Goal: Information Seeking & Learning: Learn about a topic

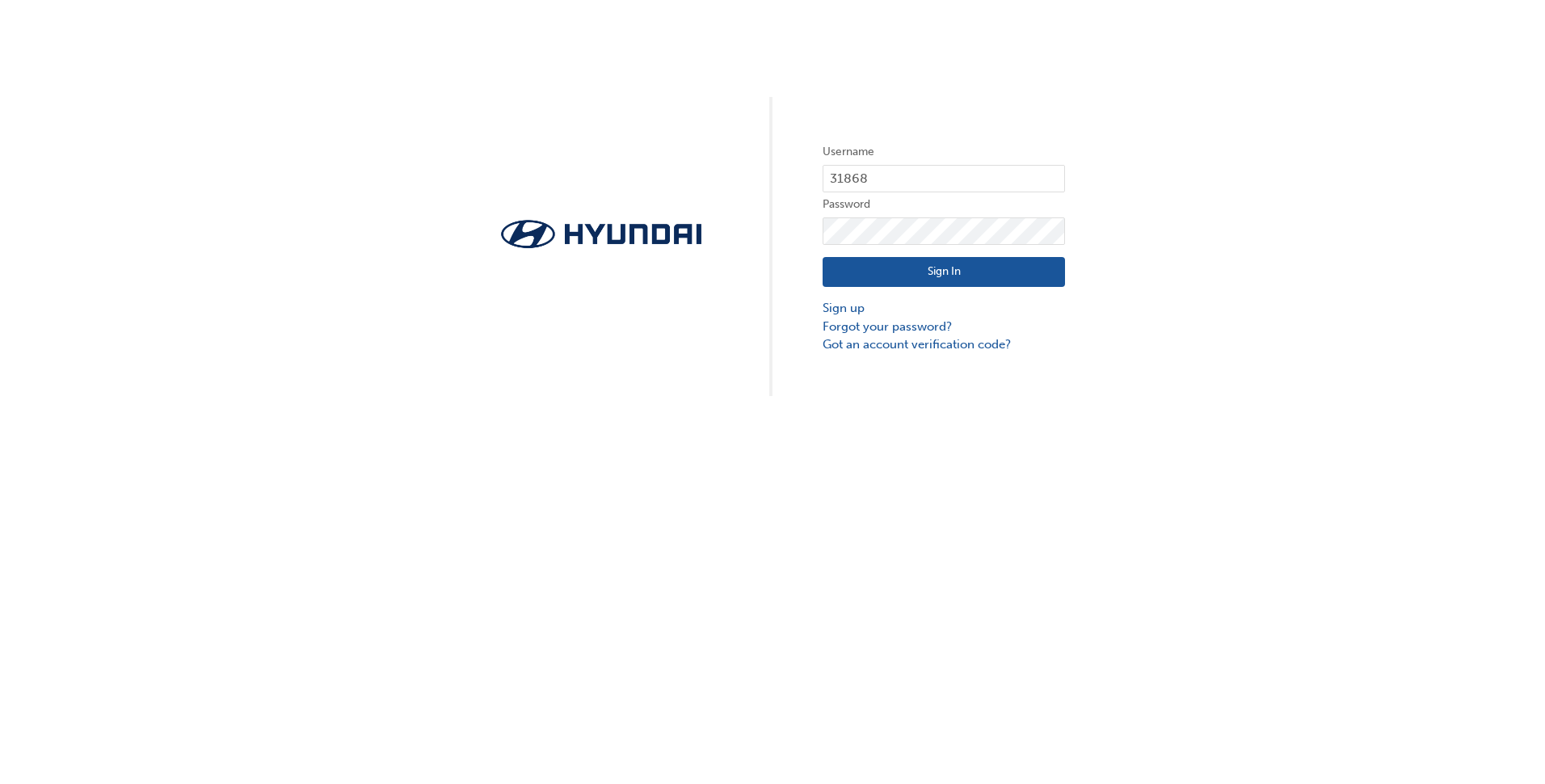
click at [930, 276] on button "Sign In" at bounding box center [944, 272] width 242 height 31
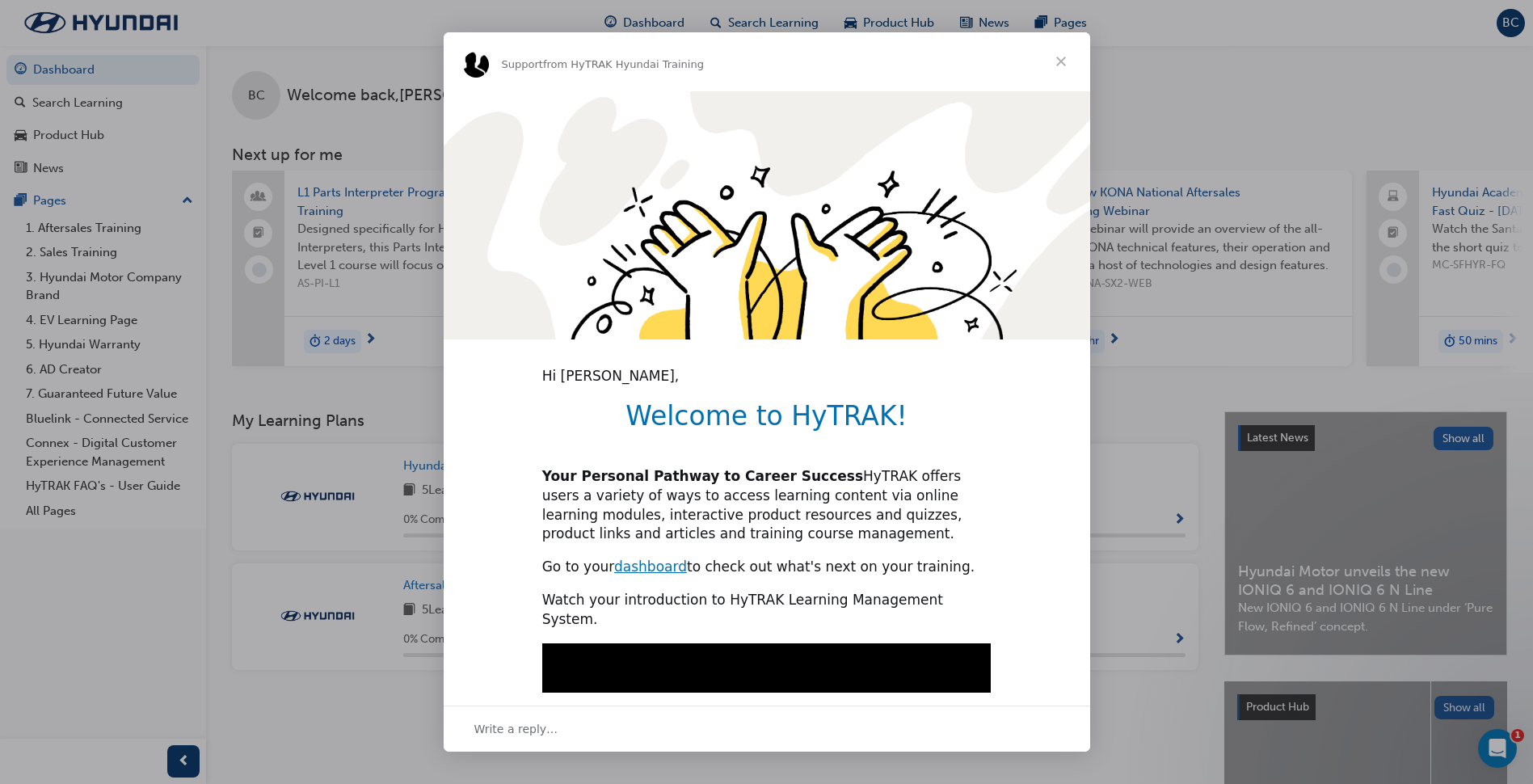
click at [1069, 59] on span "Close" at bounding box center [1062, 62] width 59 height 59
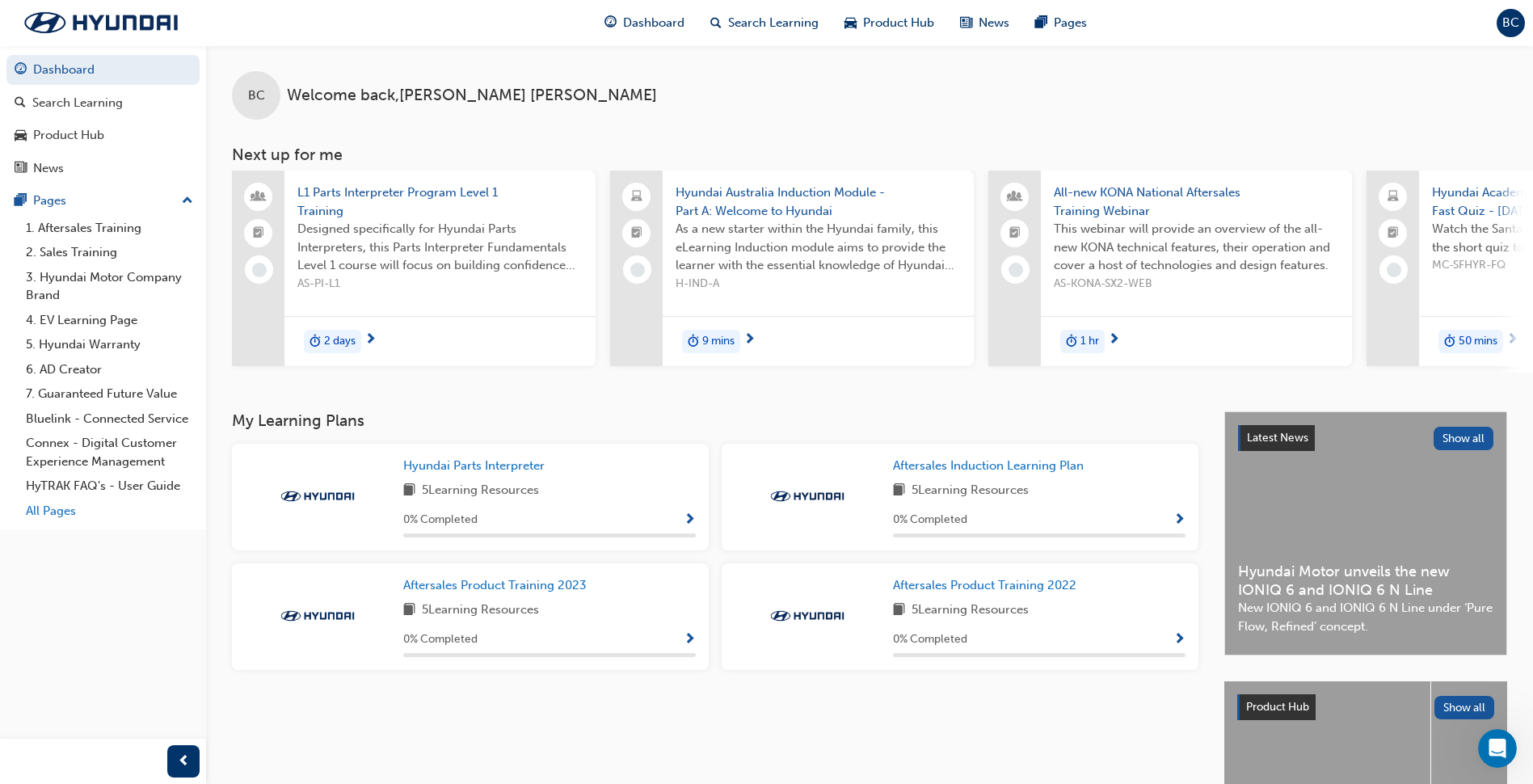
click at [53, 505] on link "All Pages" at bounding box center [109, 511] width 180 height 25
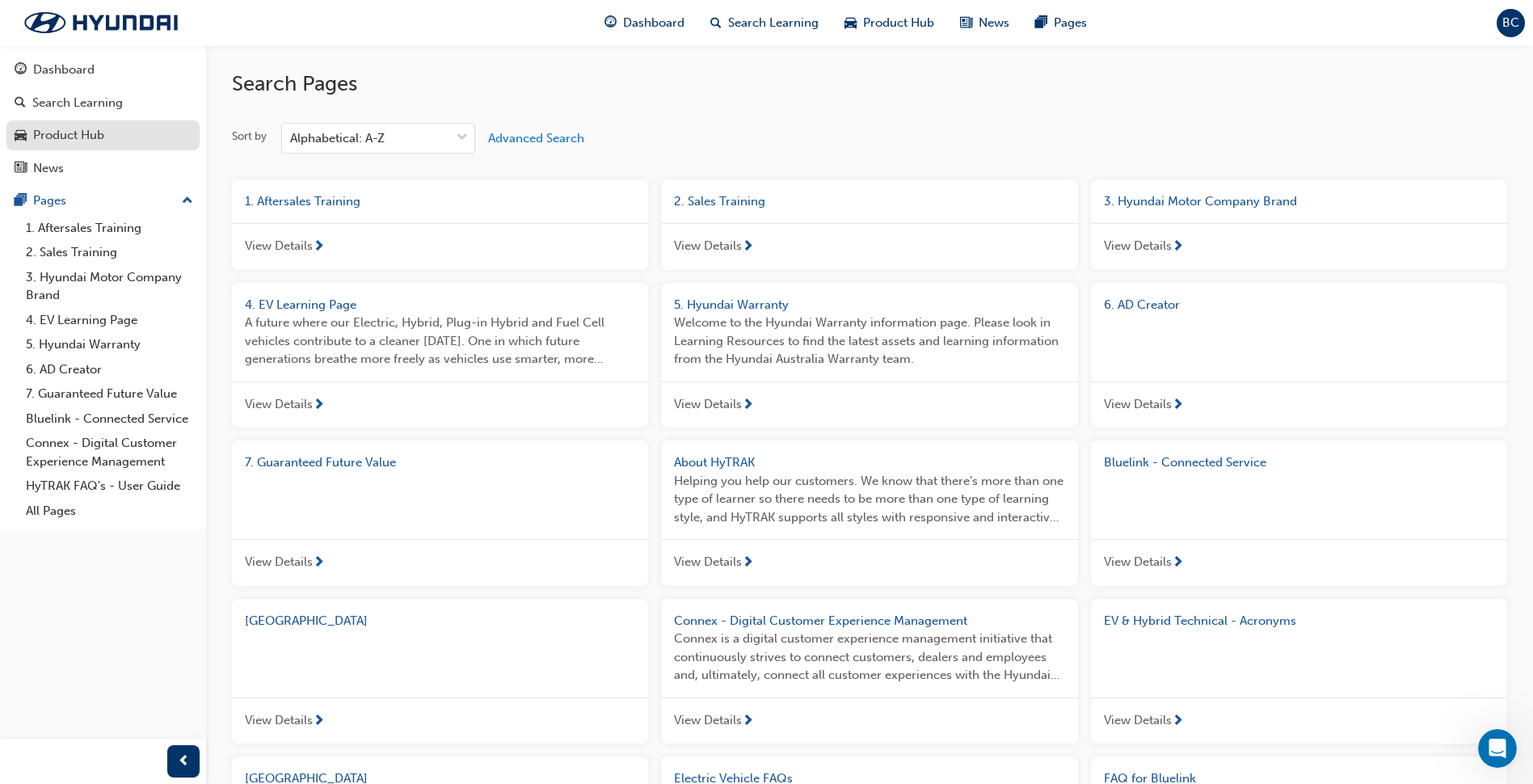
click at [98, 143] on div "Product Hub" at bounding box center [68, 135] width 72 height 19
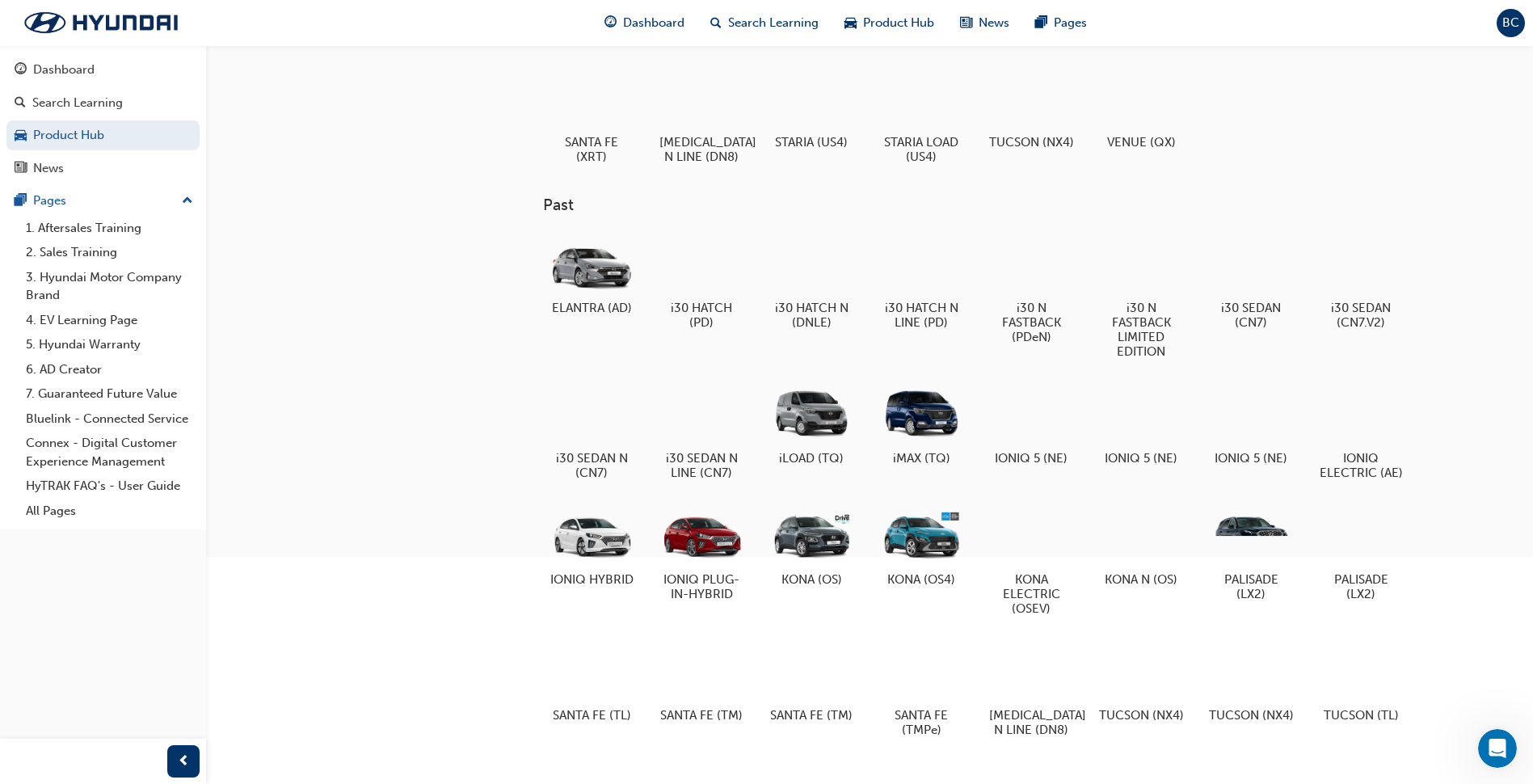
scroll to position [457, 0]
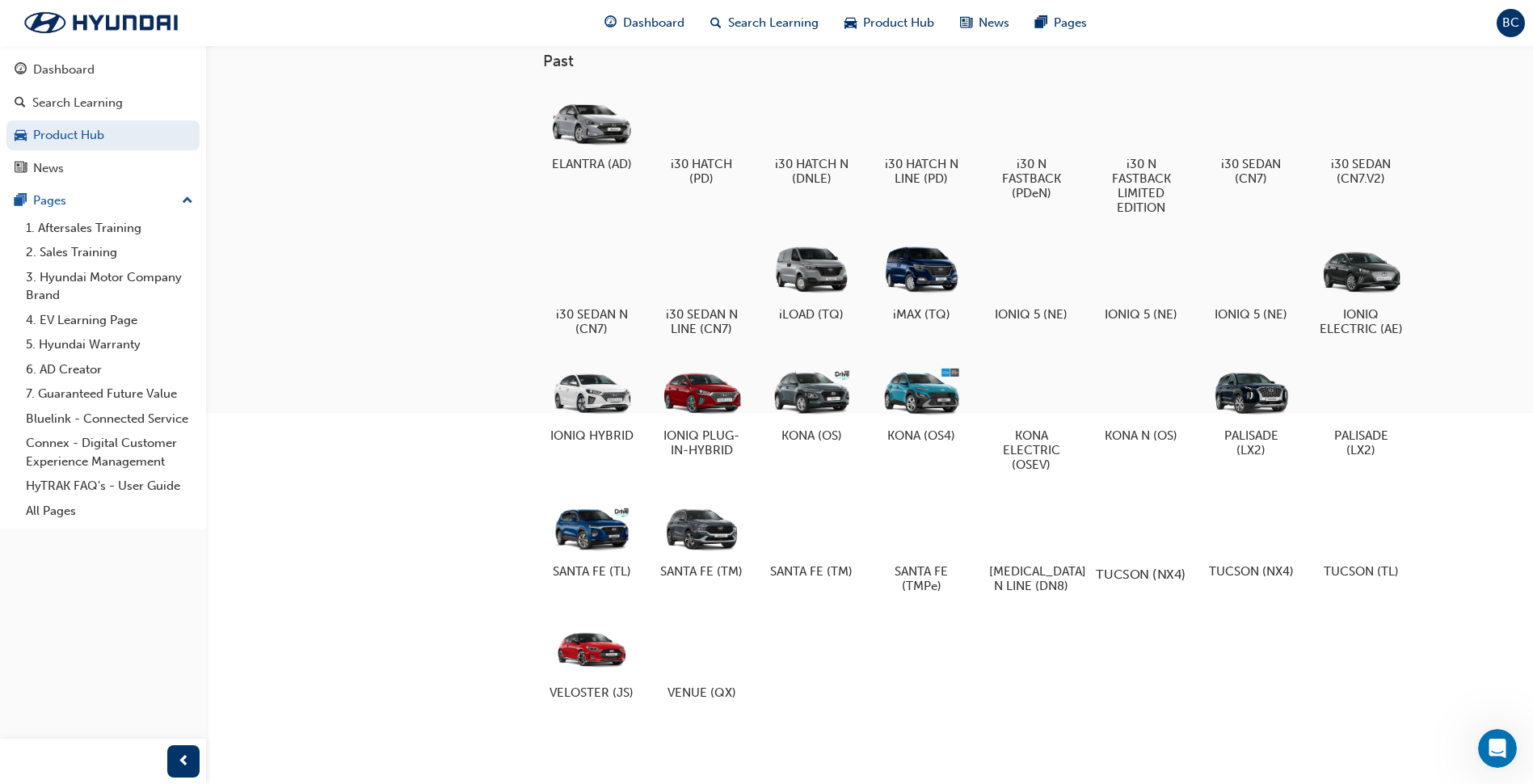
click at [1126, 493] on div "TUCSON (NX4)" at bounding box center [1141, 537] width 103 height 99
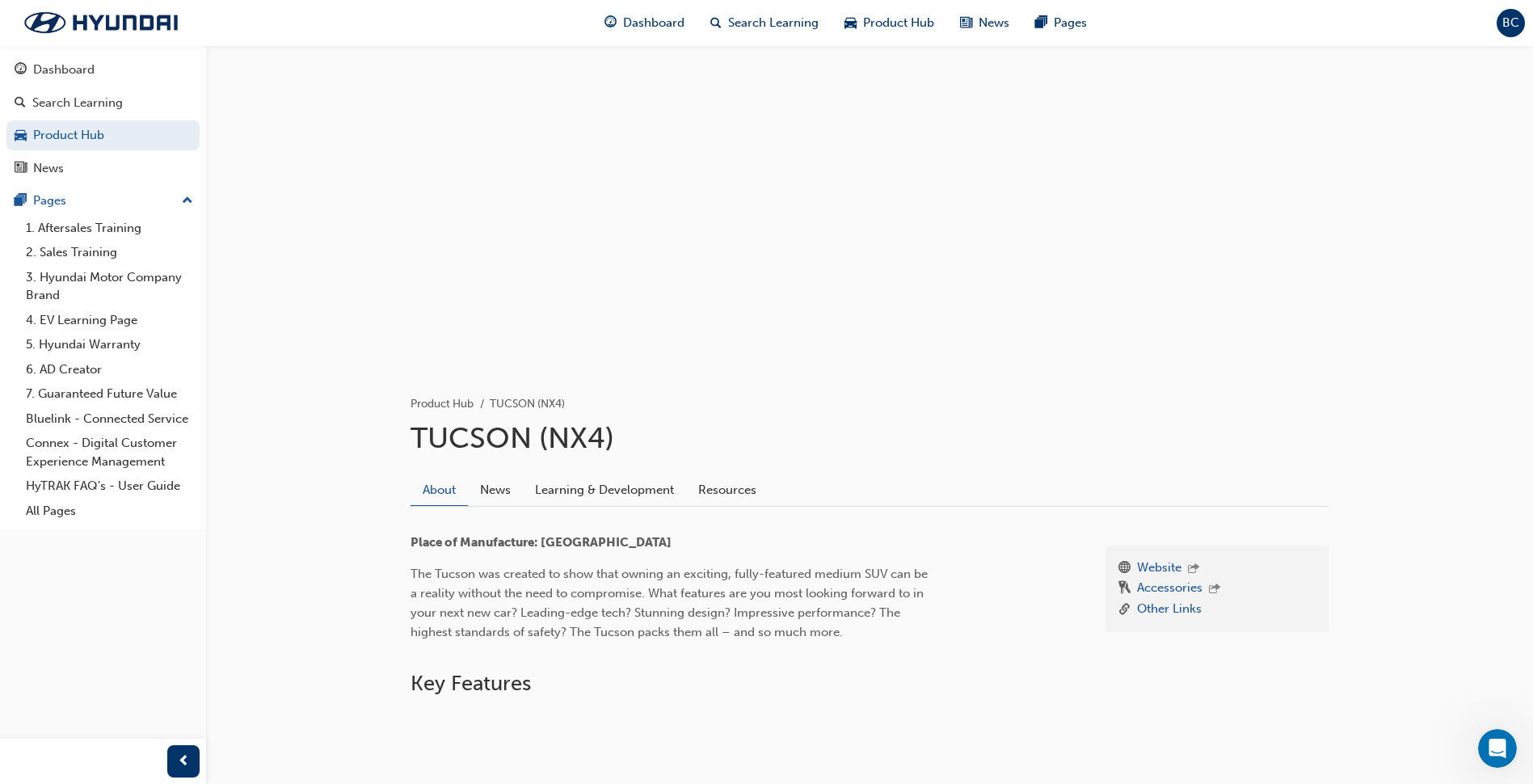
scroll to position [463, 0]
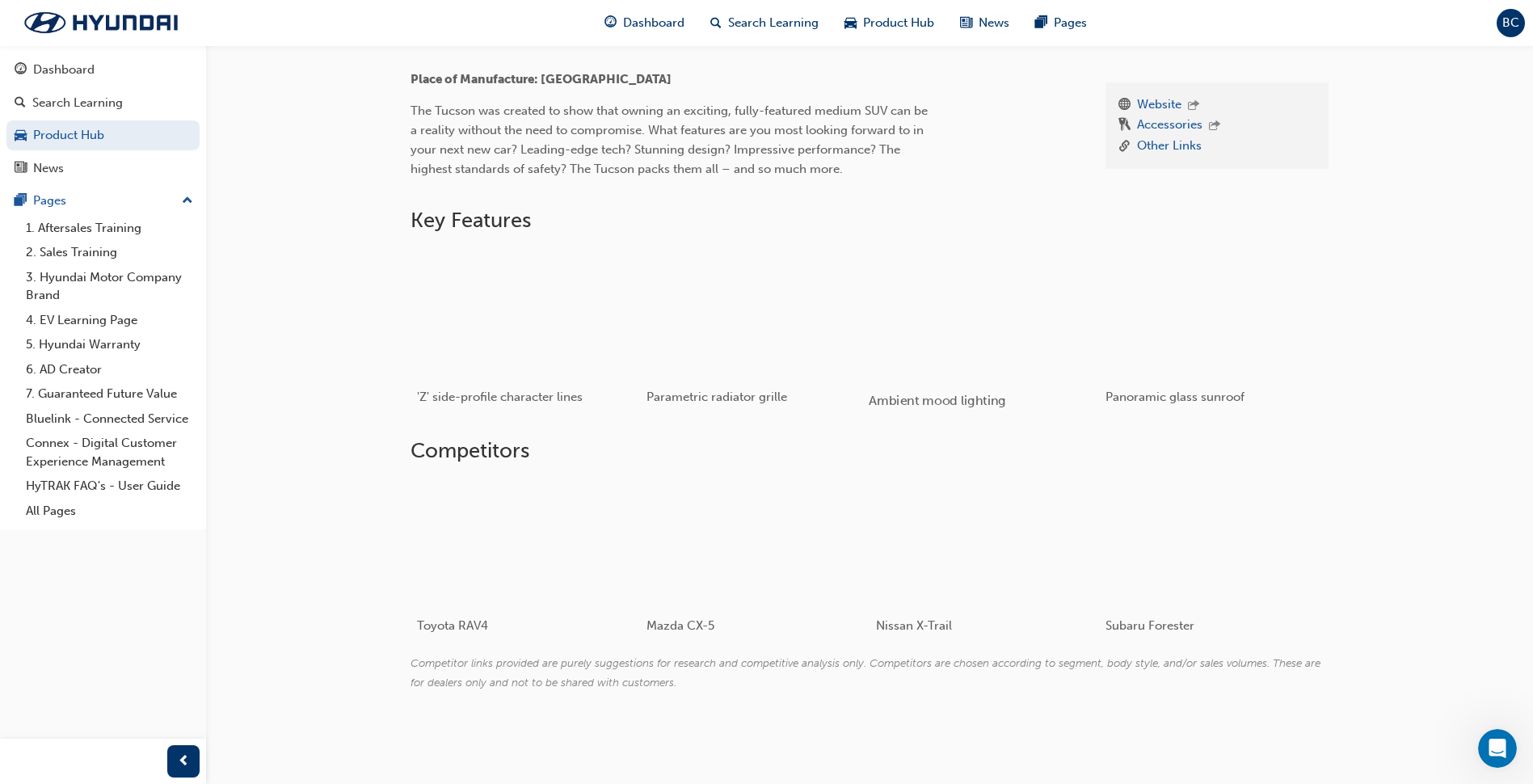
click at [995, 370] on div "button" at bounding box center [983, 312] width 230 height 129
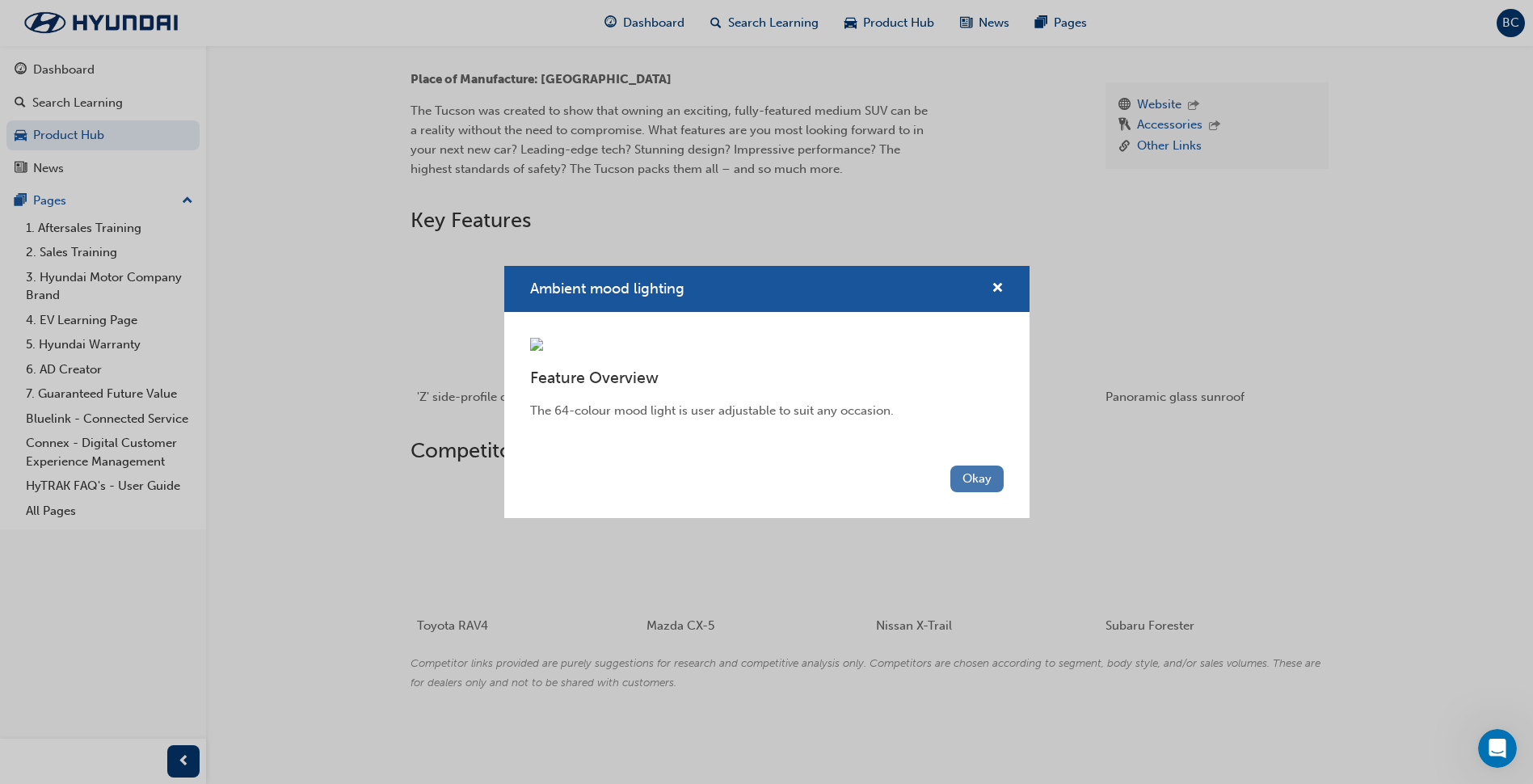
click at [960, 492] on button "Okay" at bounding box center [977, 478] width 53 height 27
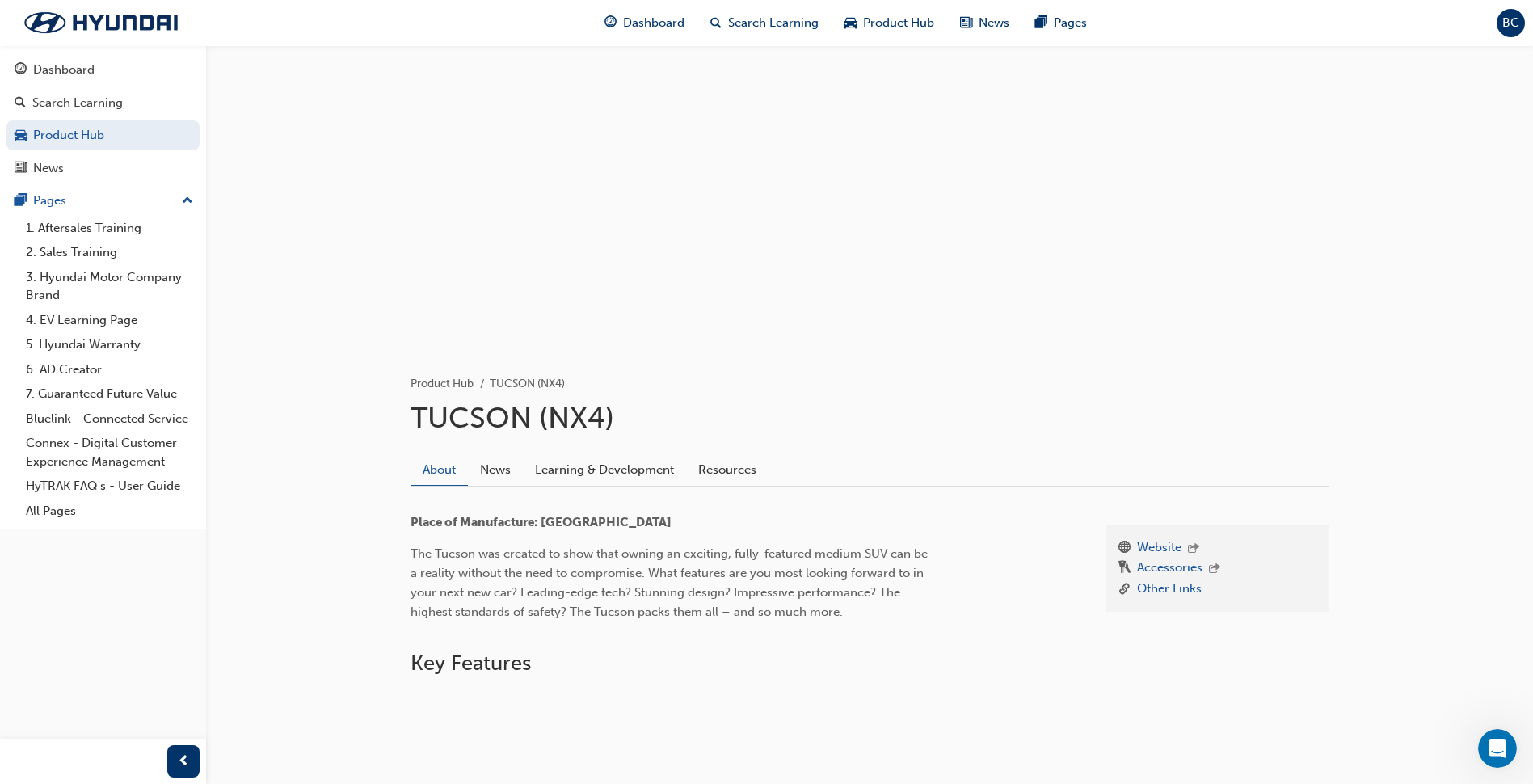
scroll to position [0, 0]
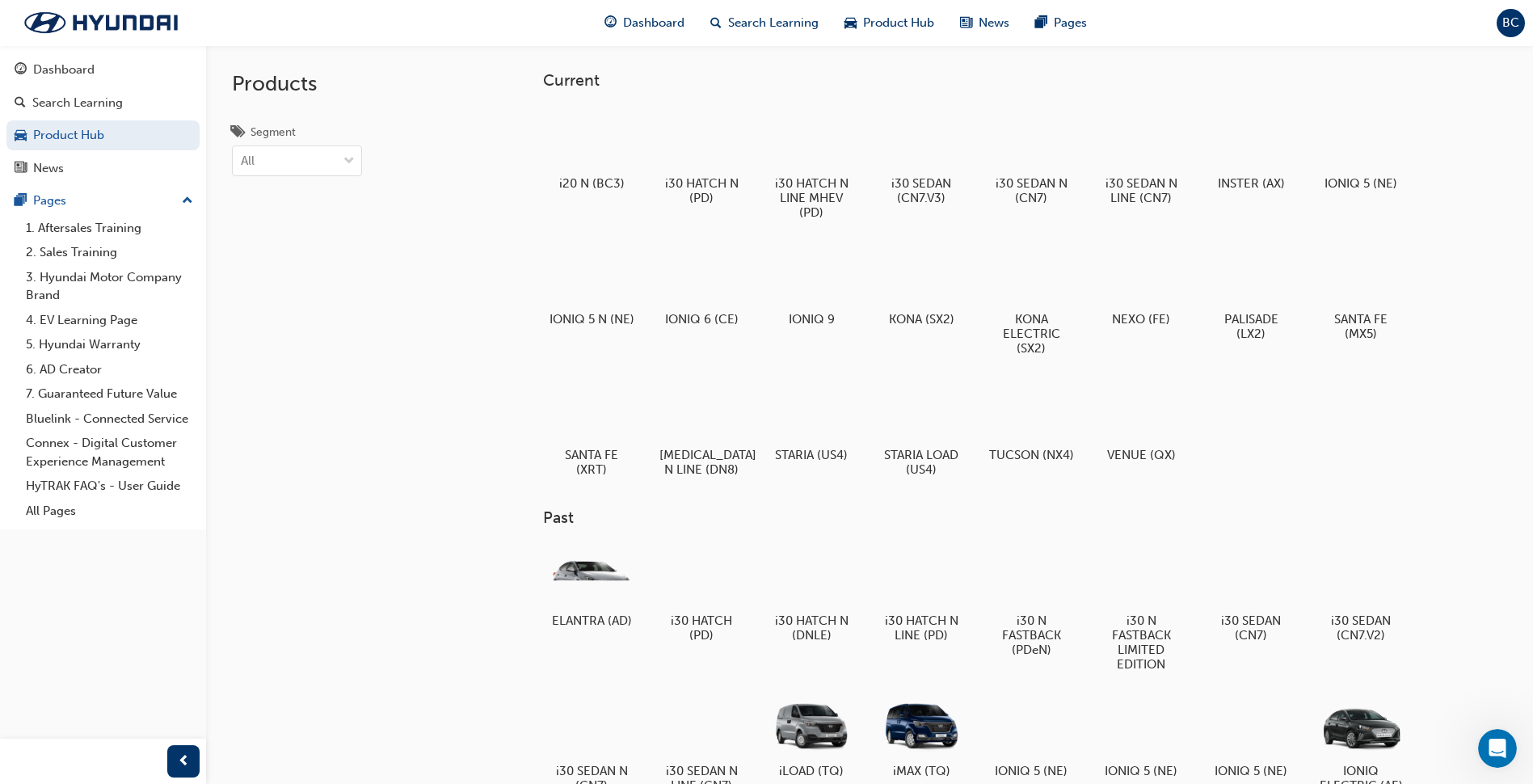
scroll to position [457, 0]
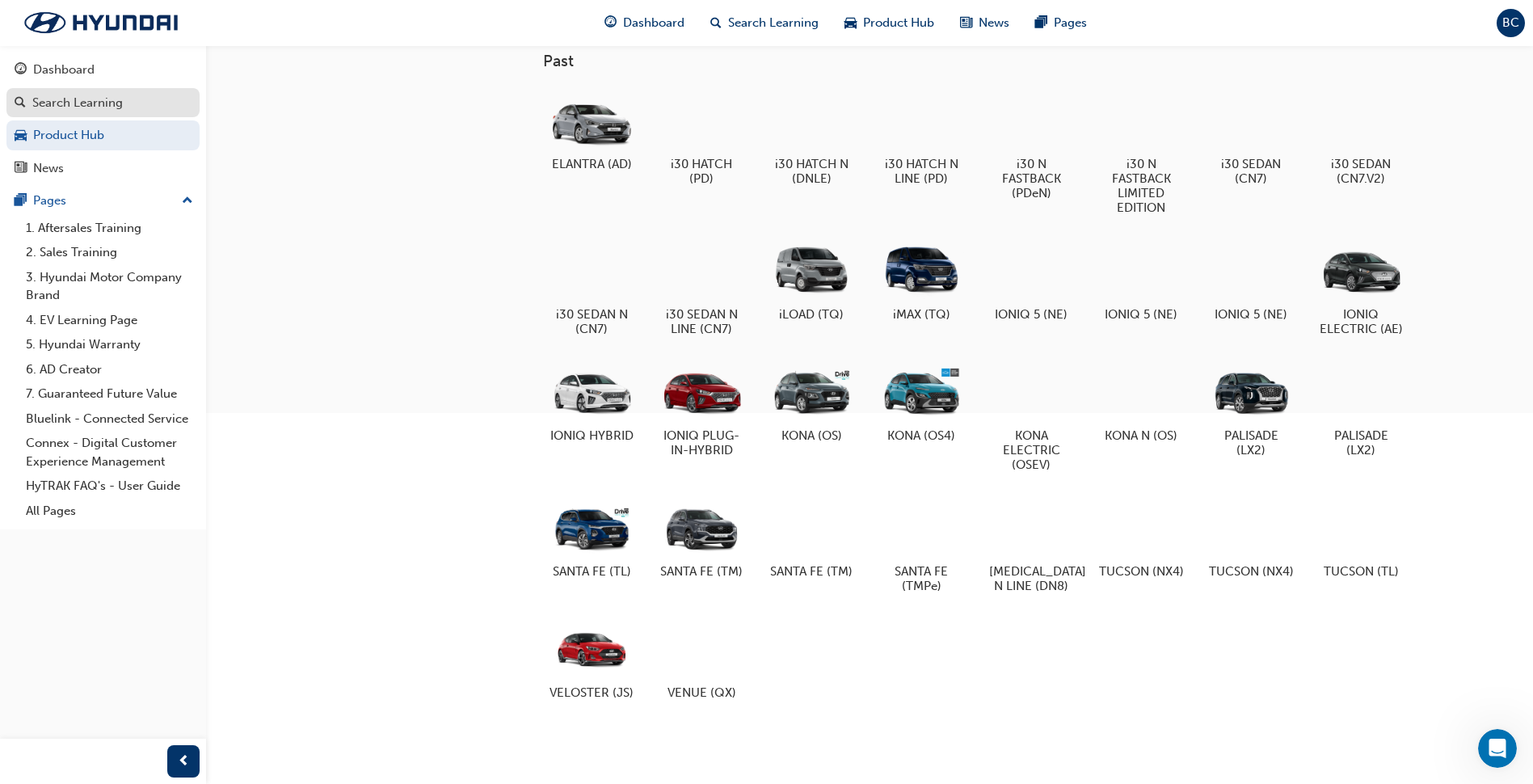
click at [91, 97] on div "Search Learning" at bounding box center [78, 103] width 90 height 19
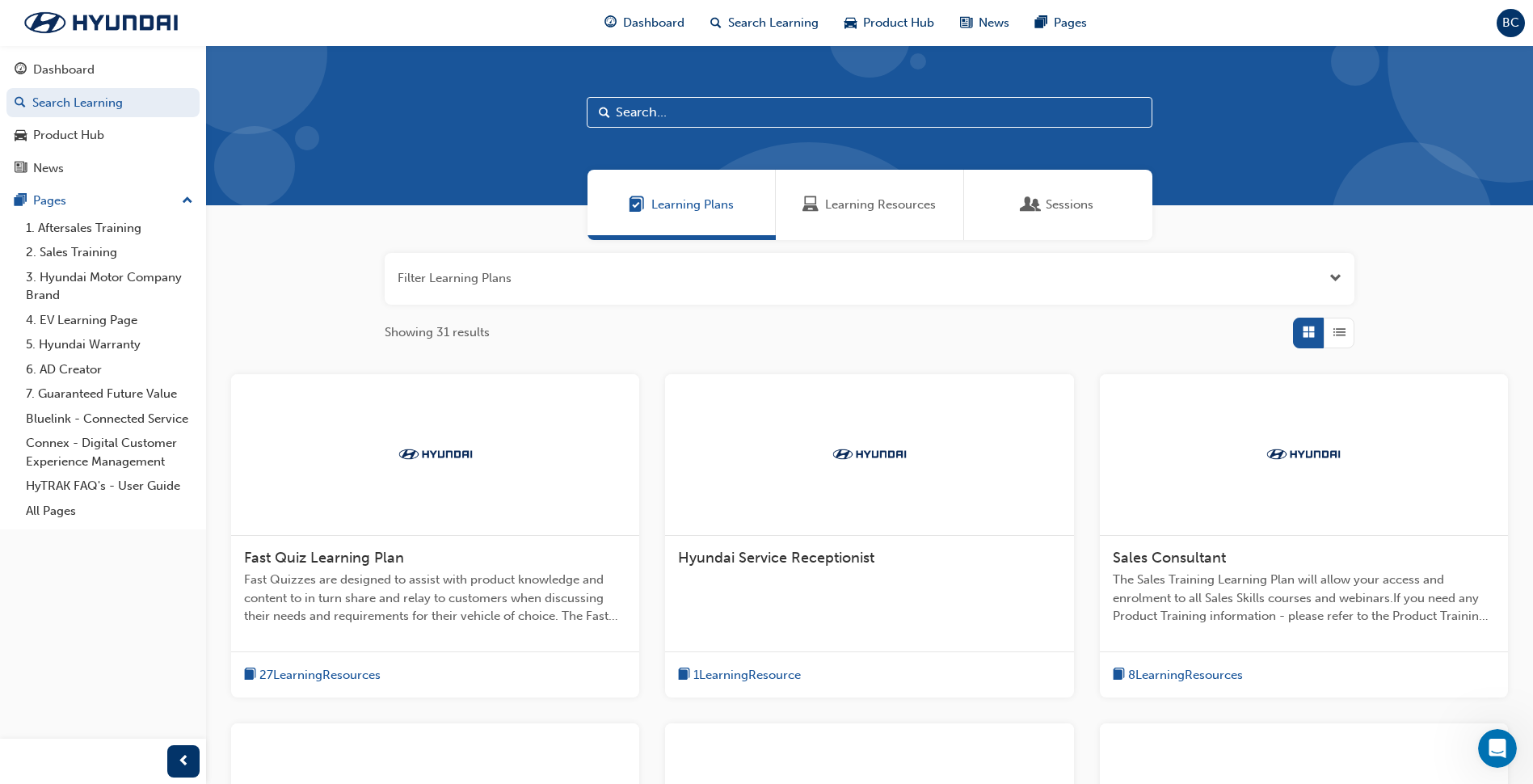
click at [841, 221] on div "Learning Resources" at bounding box center [869, 205] width 189 height 71
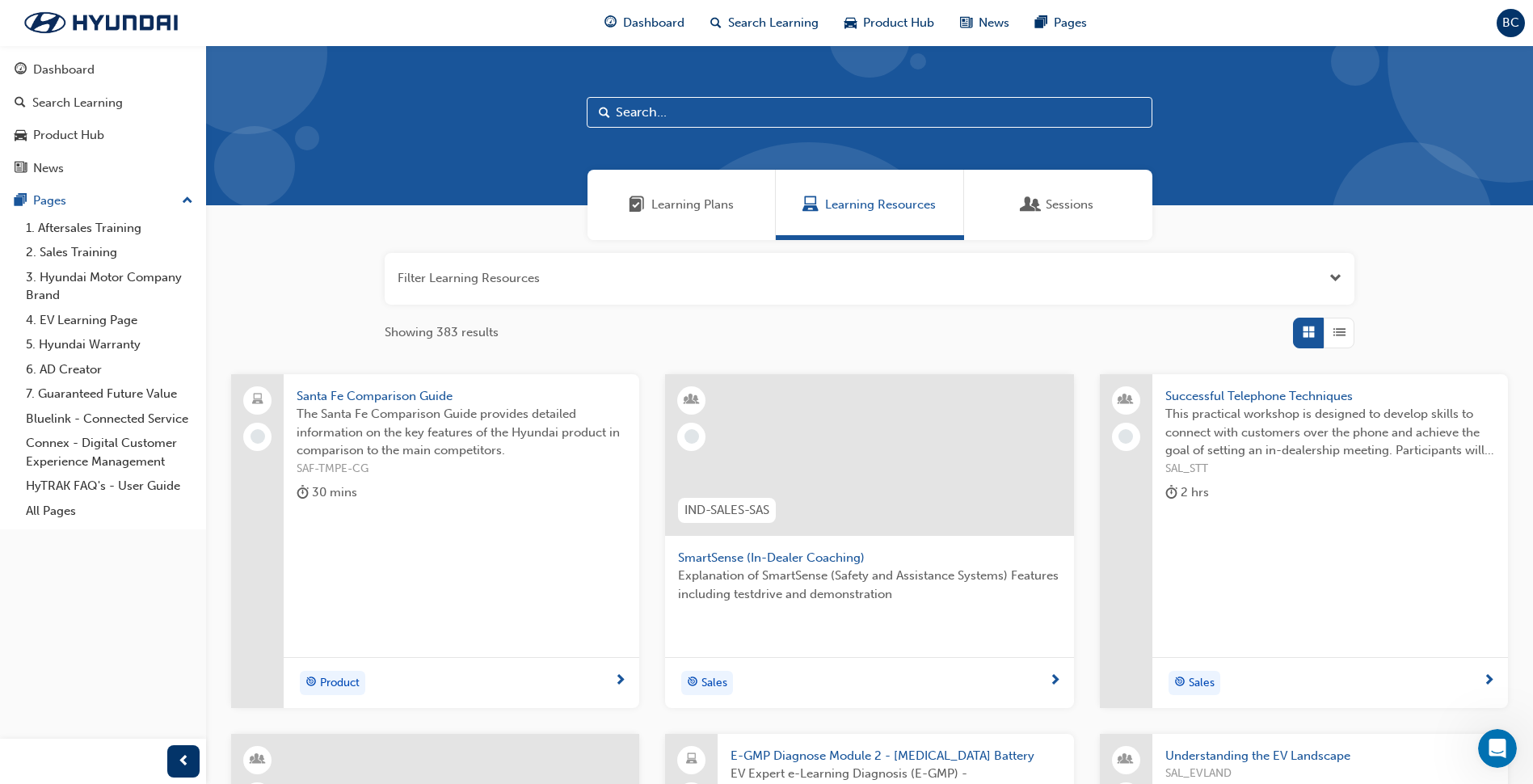
click at [649, 204] on div "Learning Plans" at bounding box center [682, 205] width 105 height 19
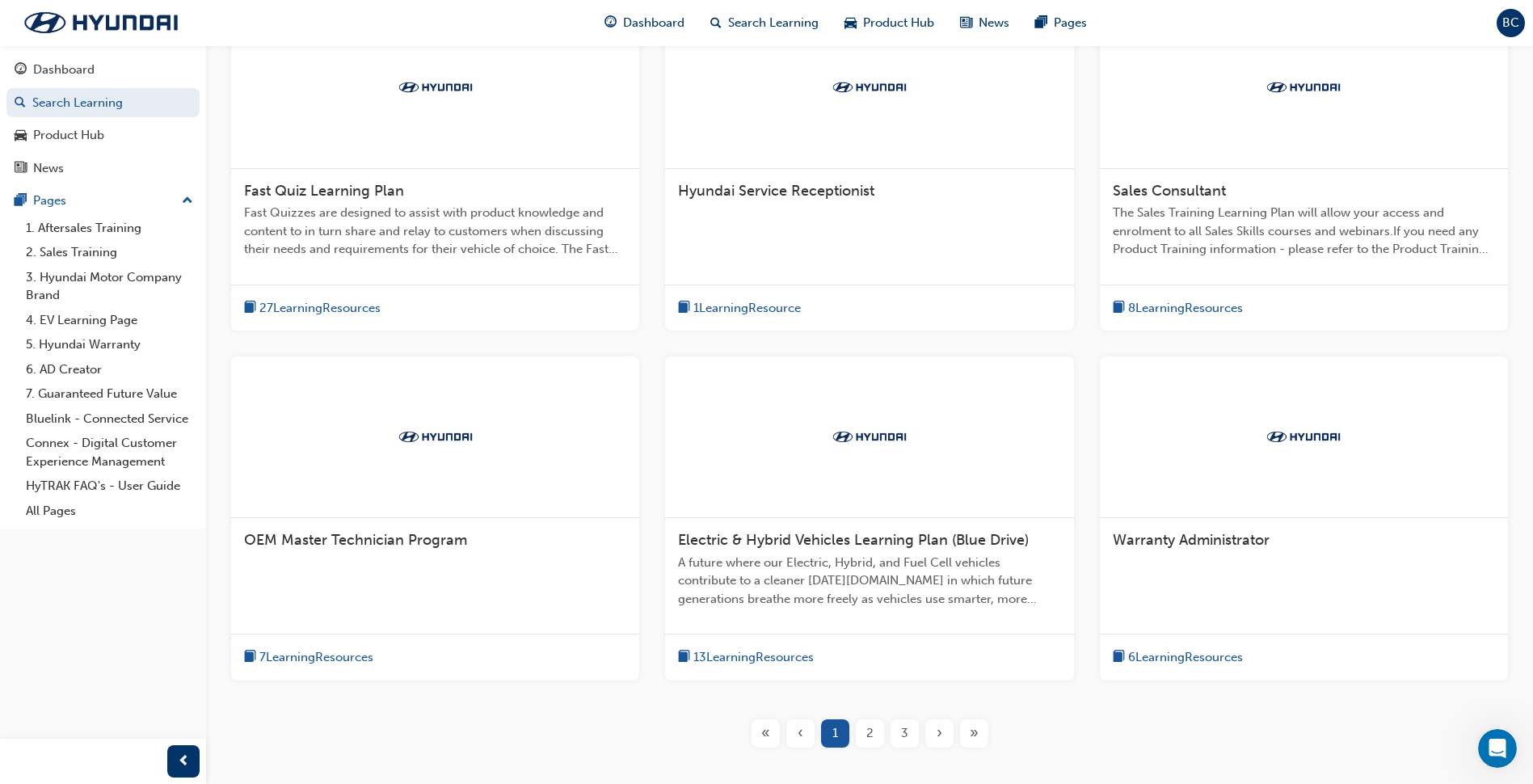
scroll to position [404, 0]
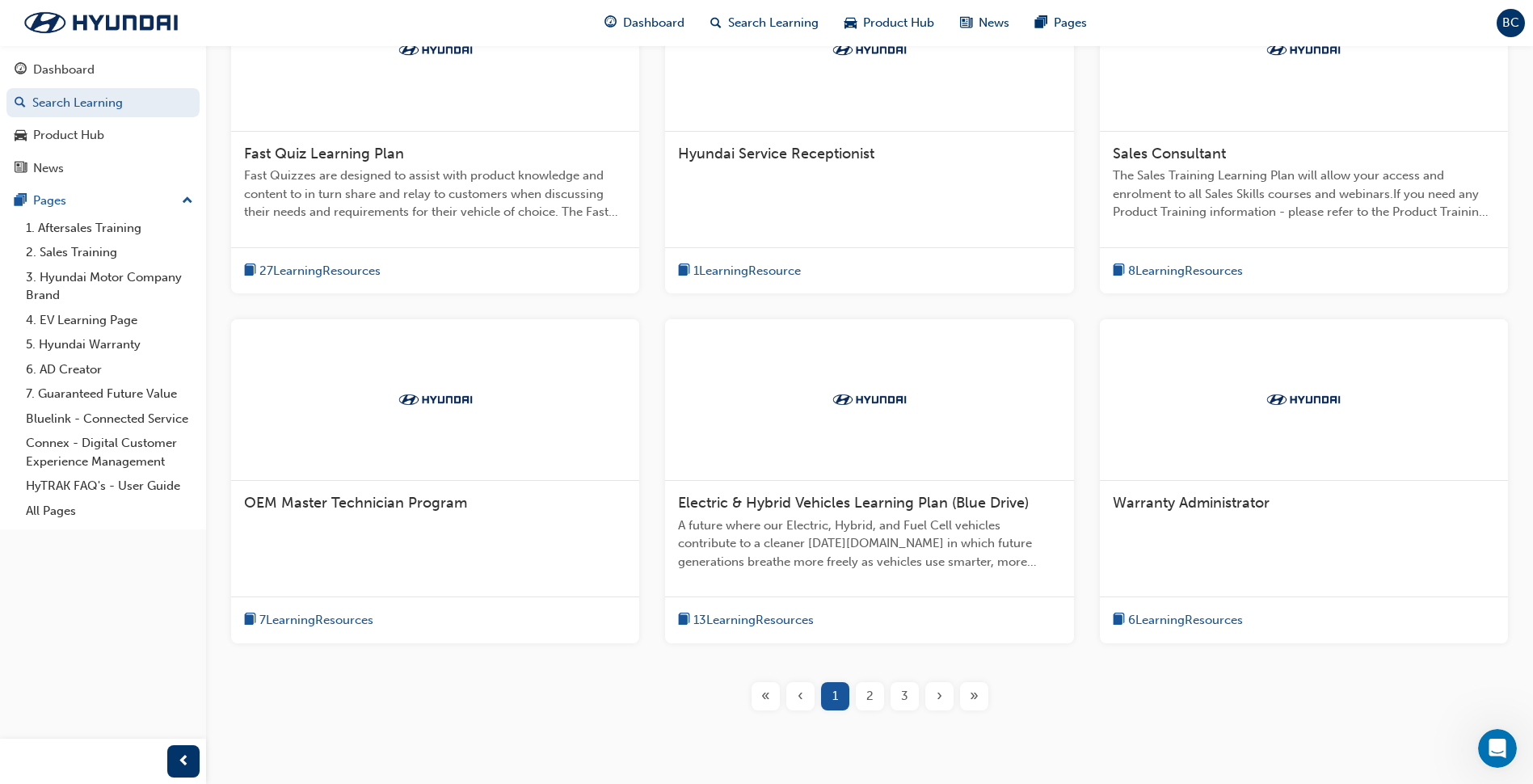
click at [918, 694] on div "3" at bounding box center [904, 695] width 28 height 28
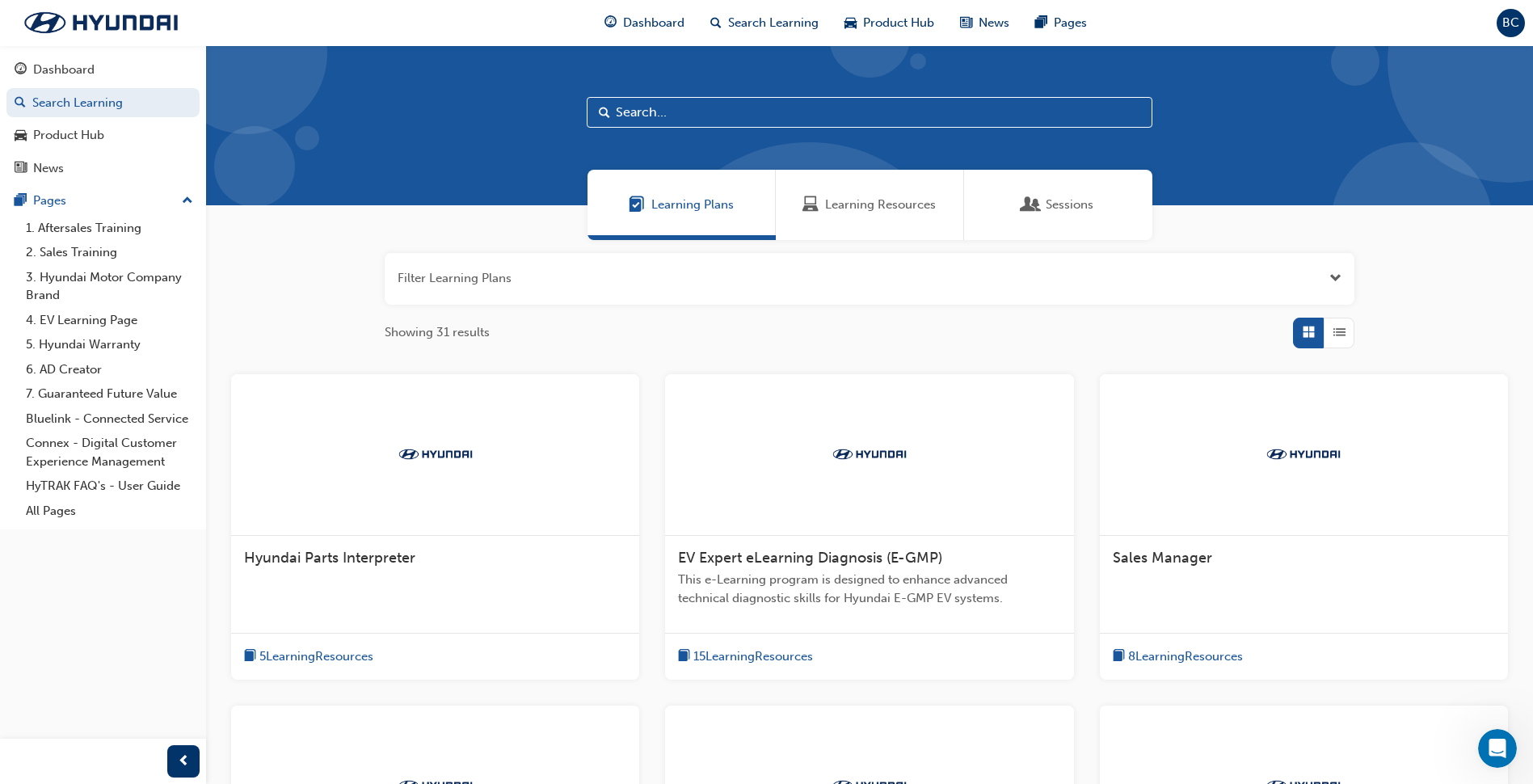
click at [721, 103] on input "text" at bounding box center [869, 113] width 565 height 31
type input "certificate"
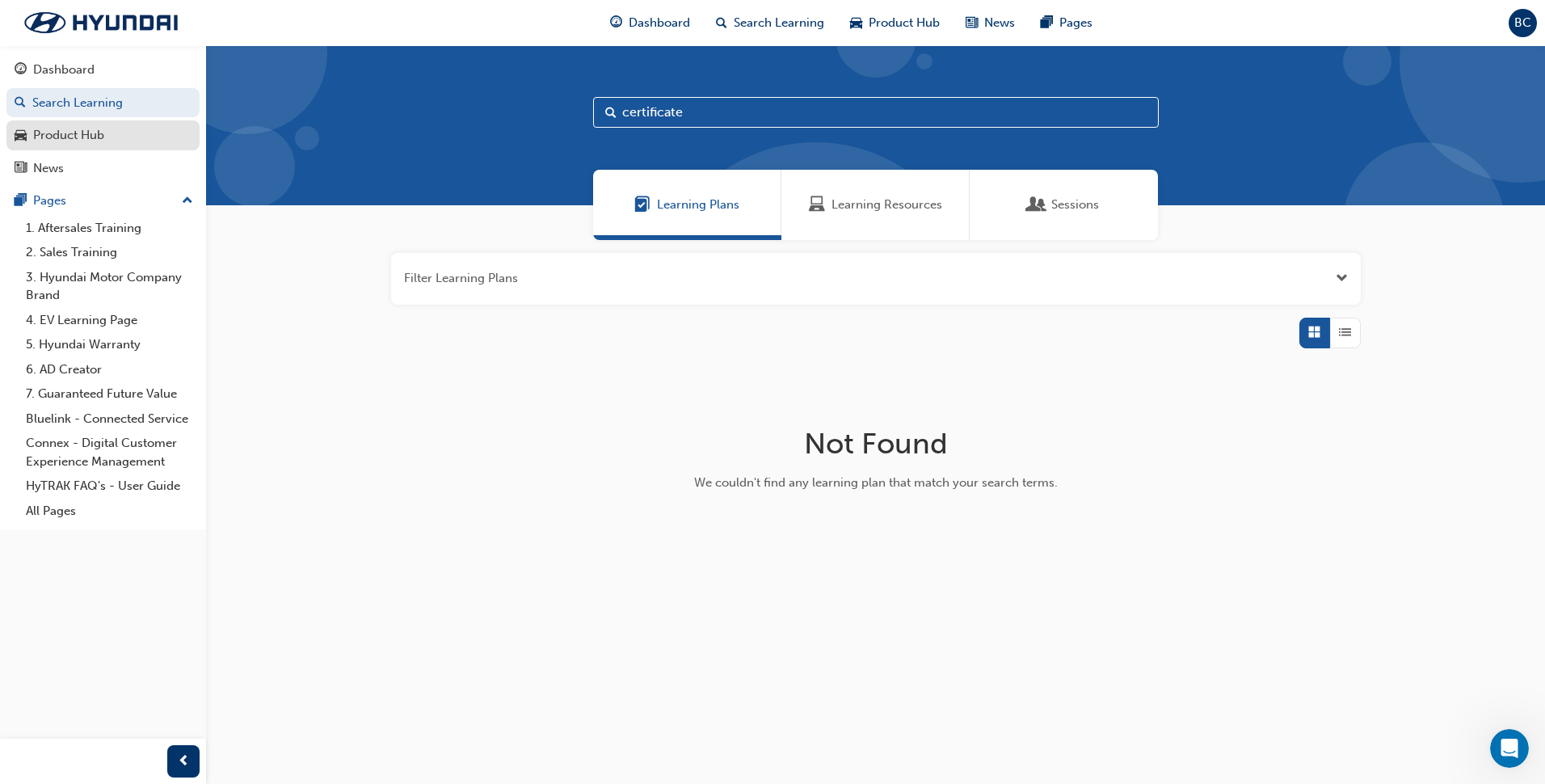
click at [50, 140] on div "Product Hub" at bounding box center [68, 135] width 72 height 19
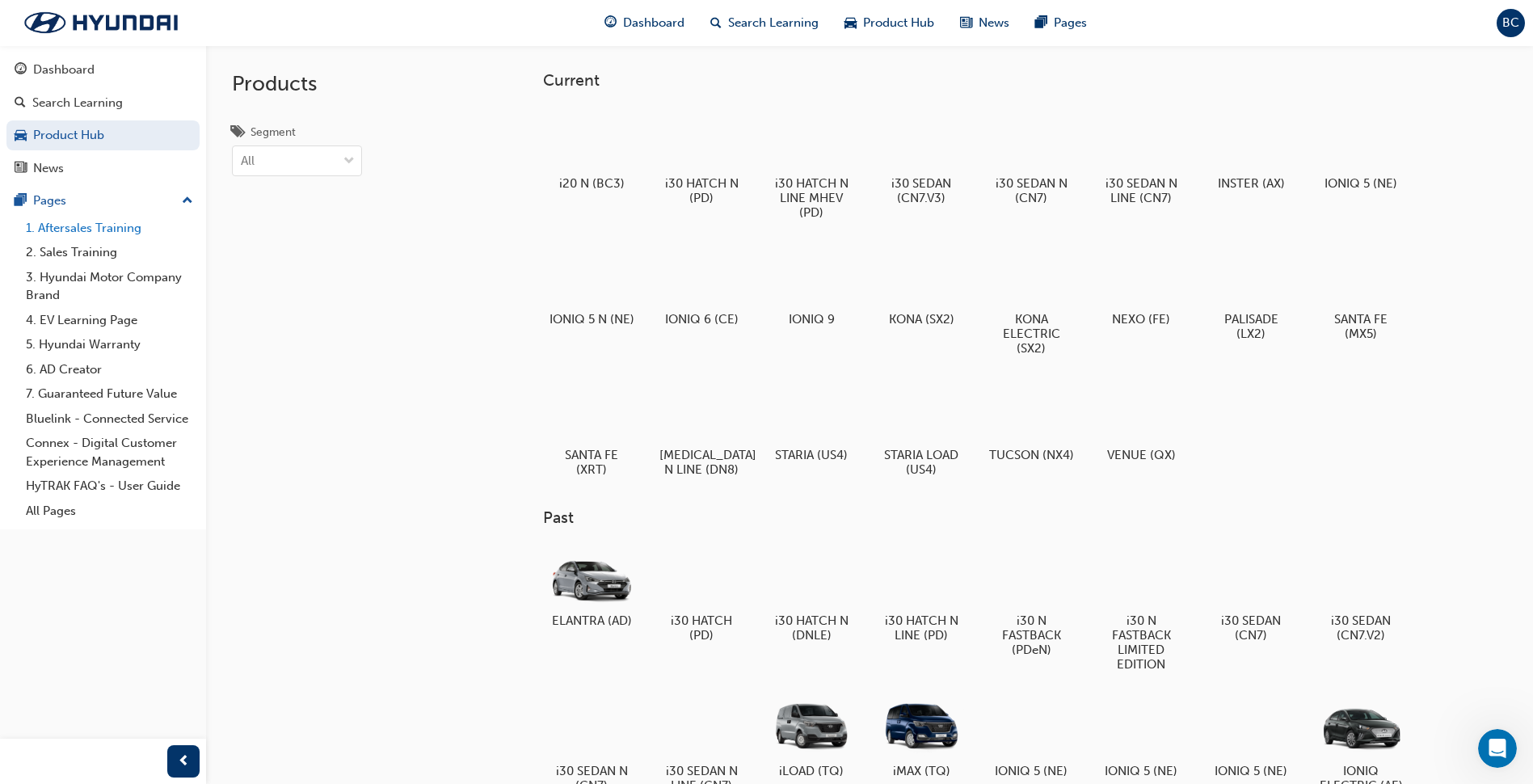
click at [119, 228] on link "1. Aftersales Training" at bounding box center [109, 227] width 180 height 25
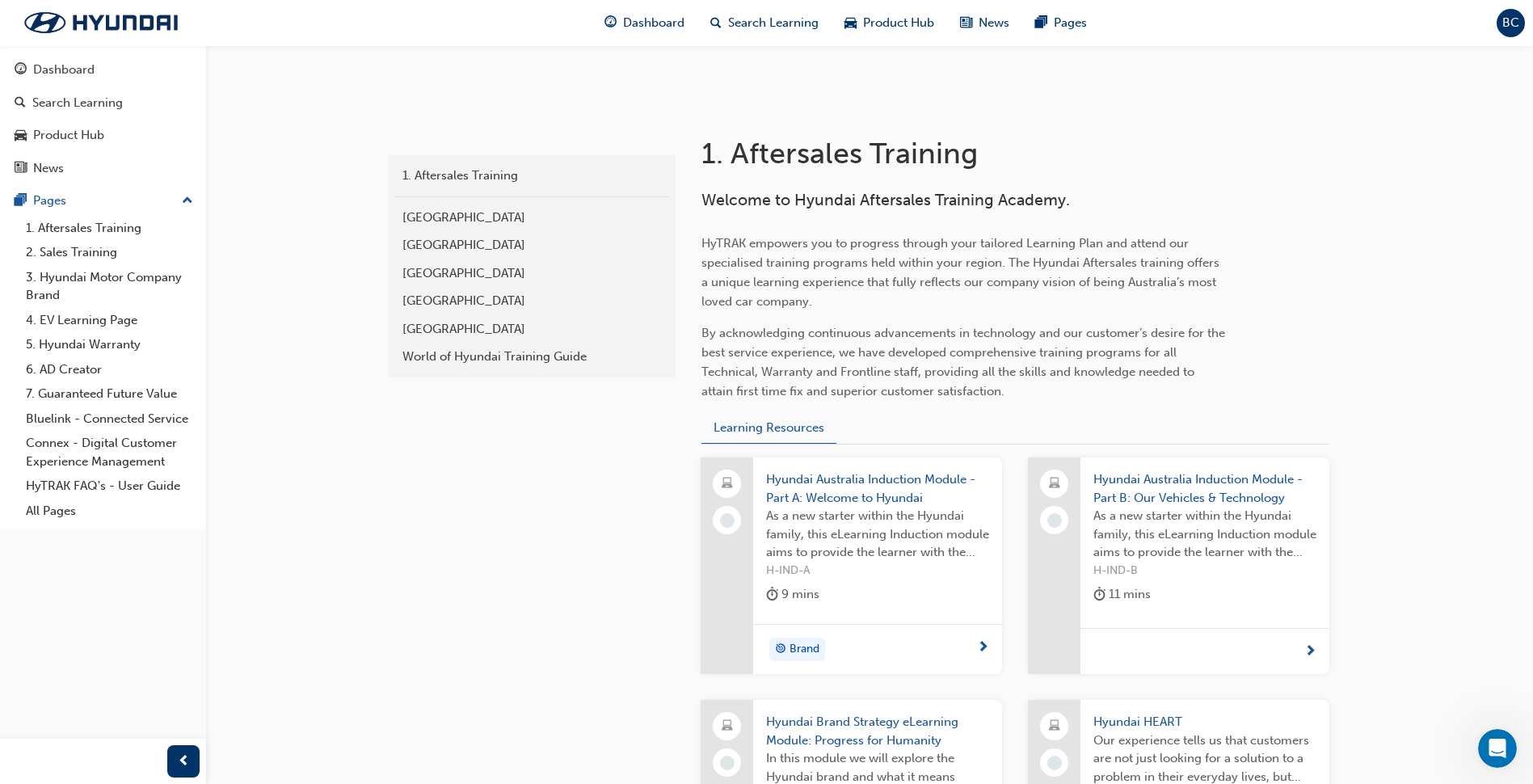
scroll to position [269, 0]
click at [881, 563] on span "H-IND-A" at bounding box center [877, 567] width 223 height 19
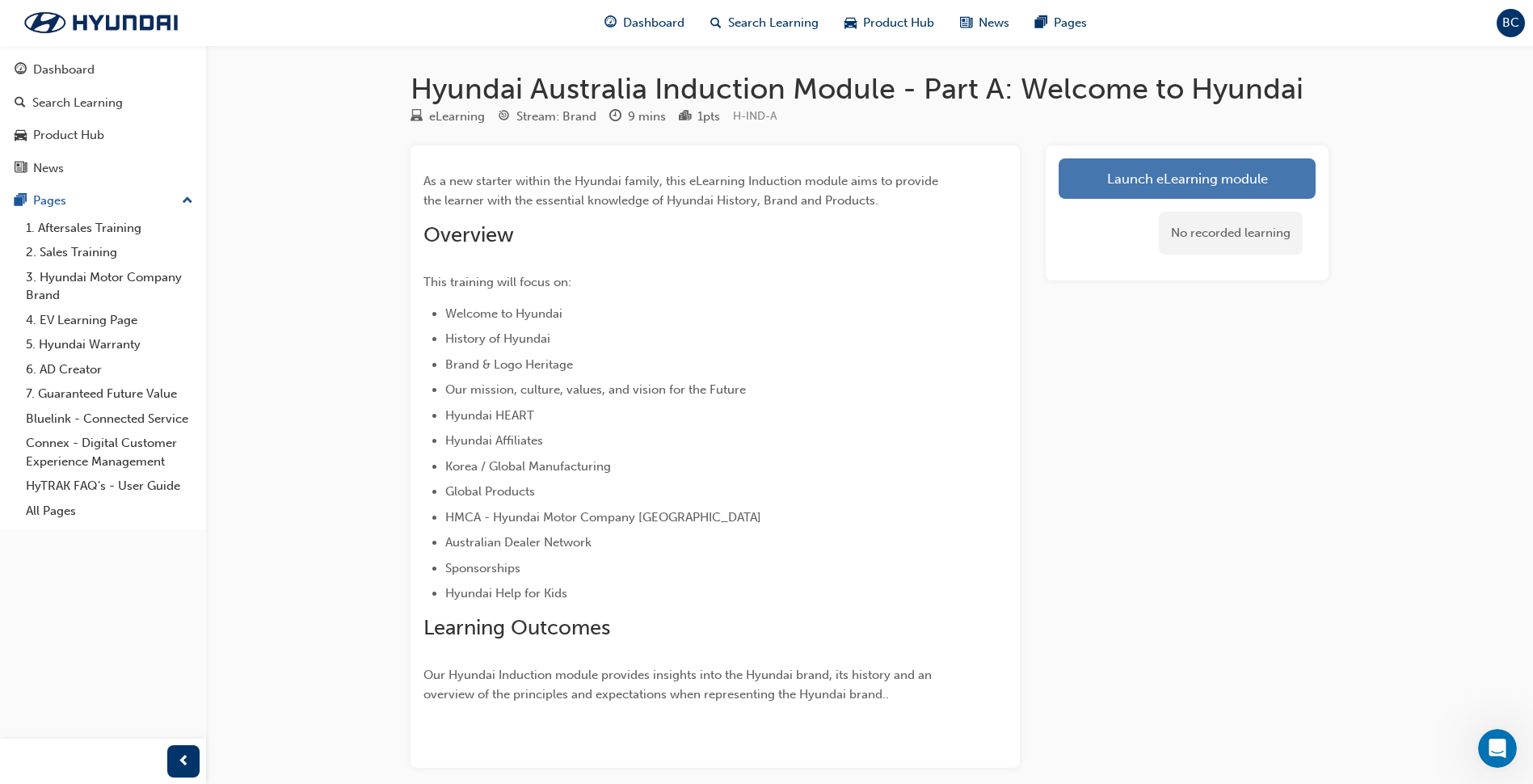
click at [1173, 170] on link "Launch eLearning module" at bounding box center [1187, 178] width 257 height 40
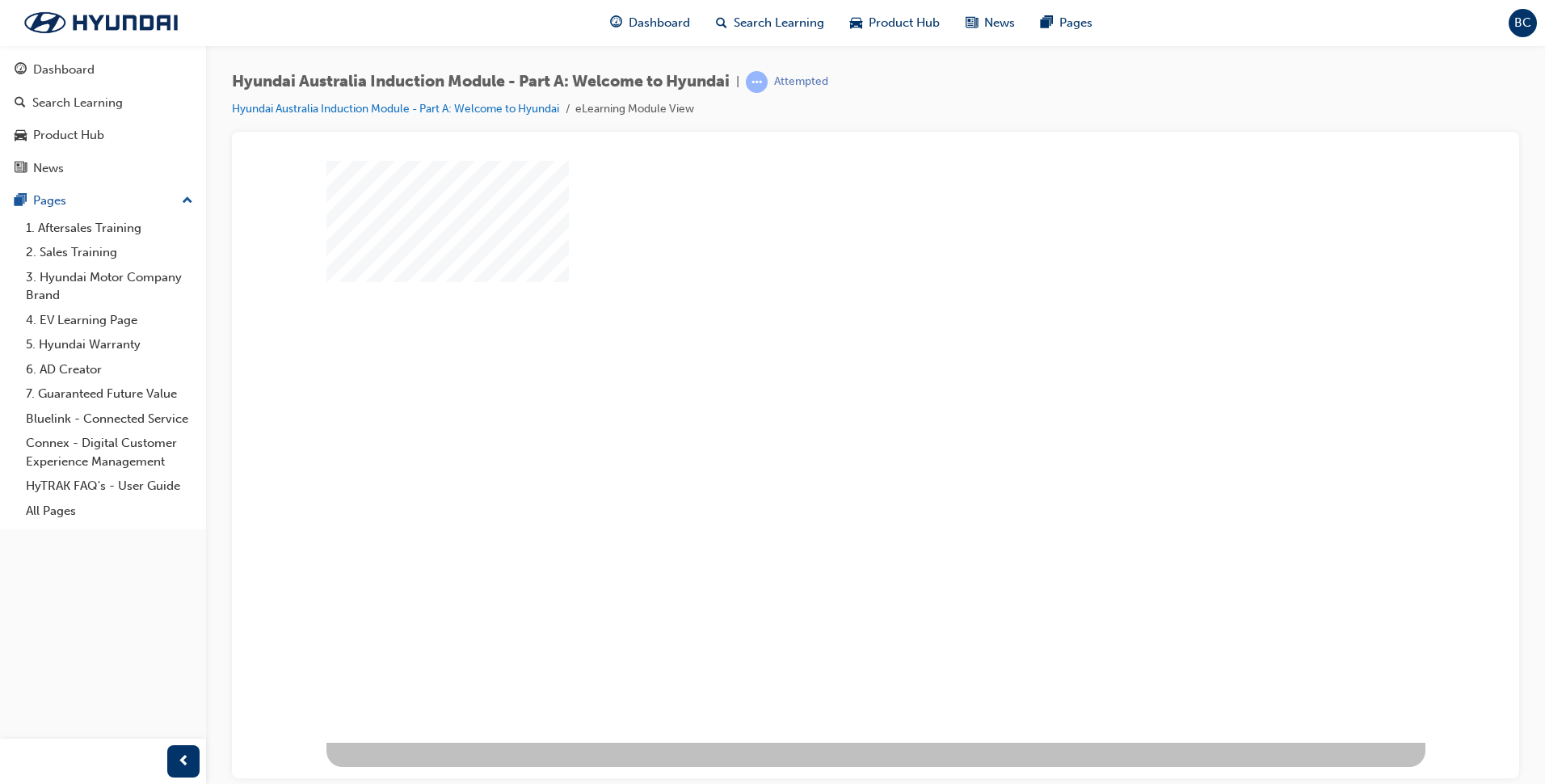
click at [829, 404] on div "play" at bounding box center [829, 404] width 0 height 0
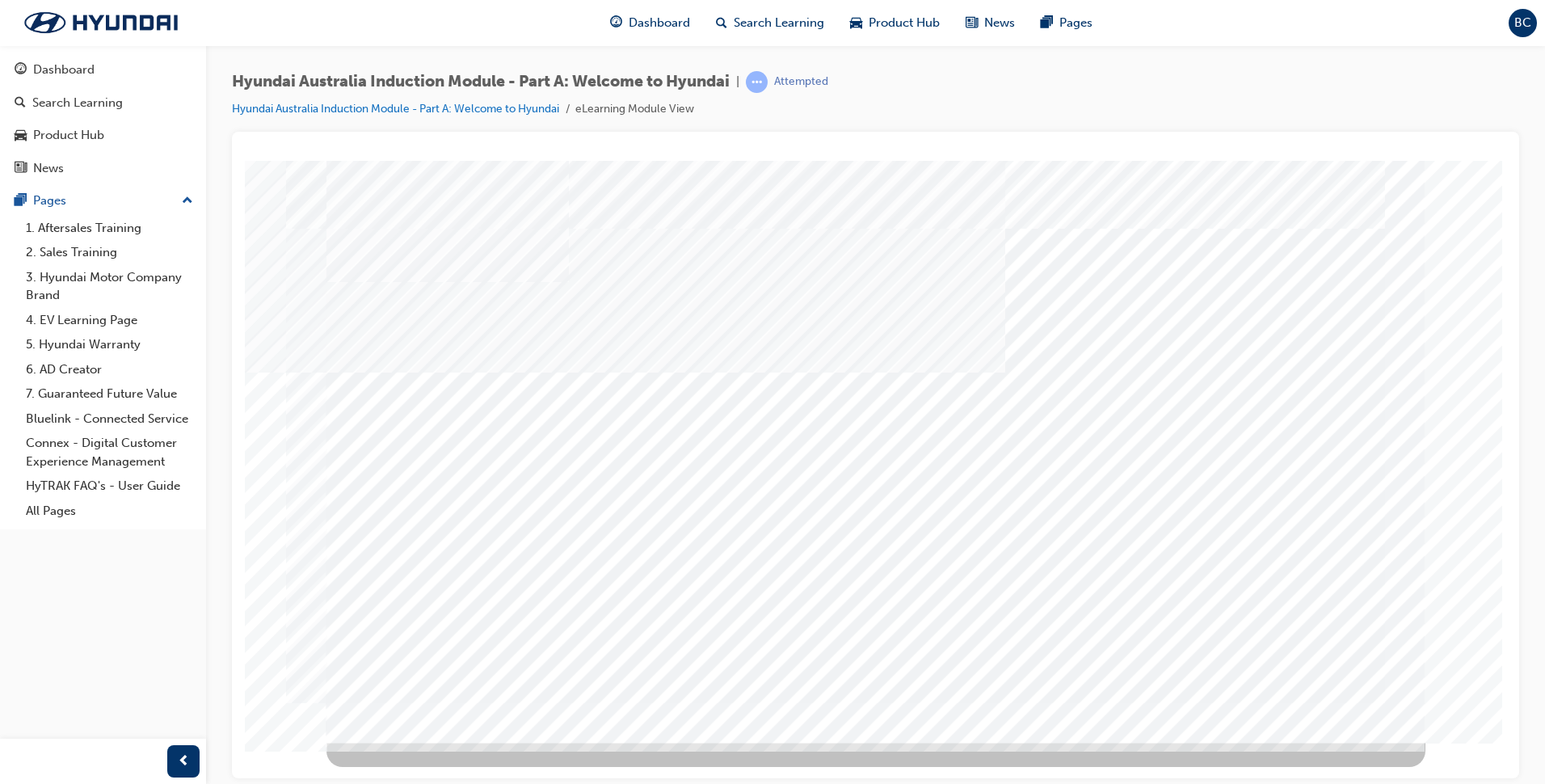
drag, startPoint x: 1751, startPoint y: 769, endPoint x: 1468, endPoint y: 601, distance: 329.1
click at [1468, 166] on div "History" at bounding box center [875, 166] width 1249 height 0
